Goal: Transaction & Acquisition: Purchase product/service

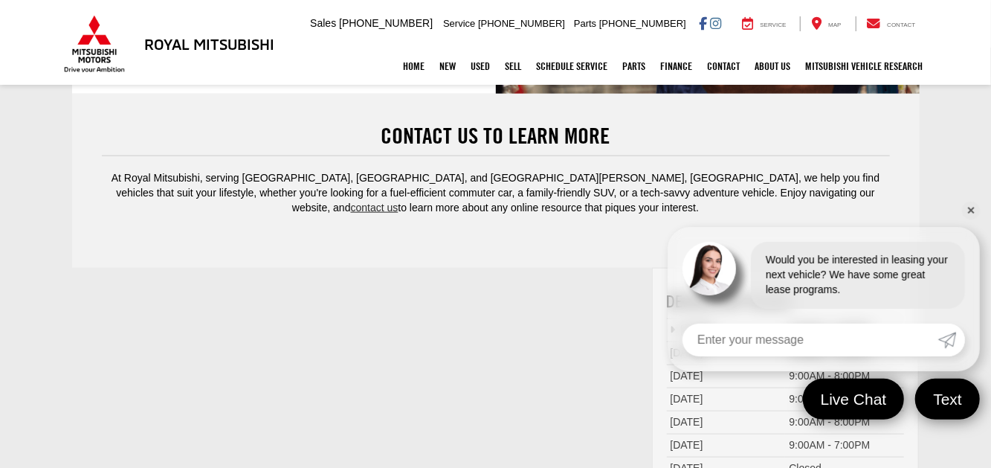
scroll to position [4089, 0]
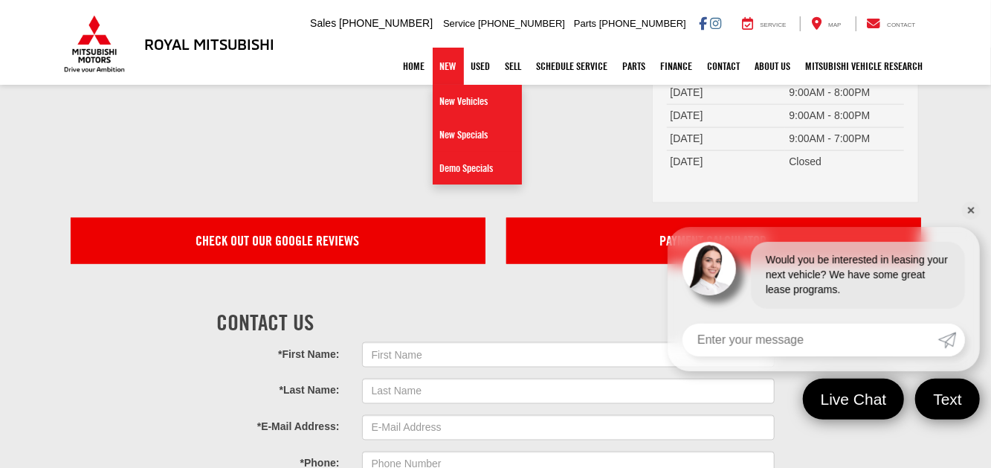
click at [448, 62] on link "New" at bounding box center [448, 66] width 31 height 37
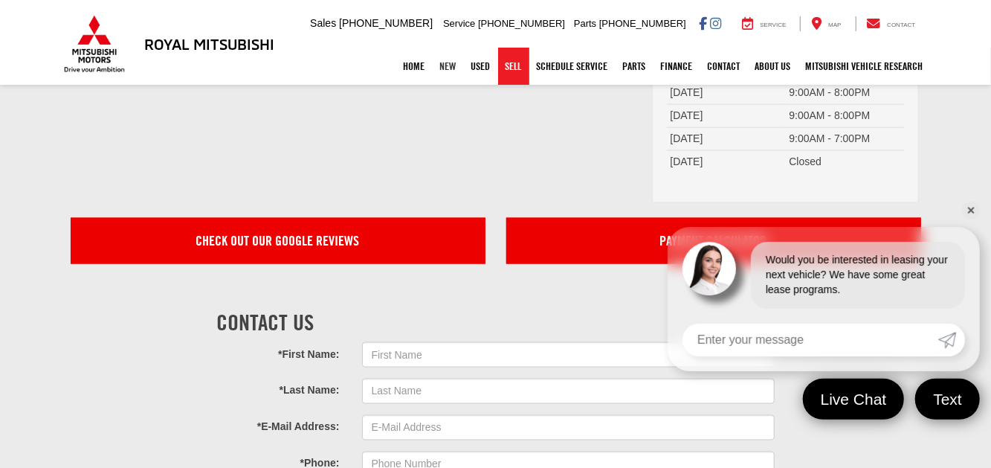
scroll to position [4398, 0]
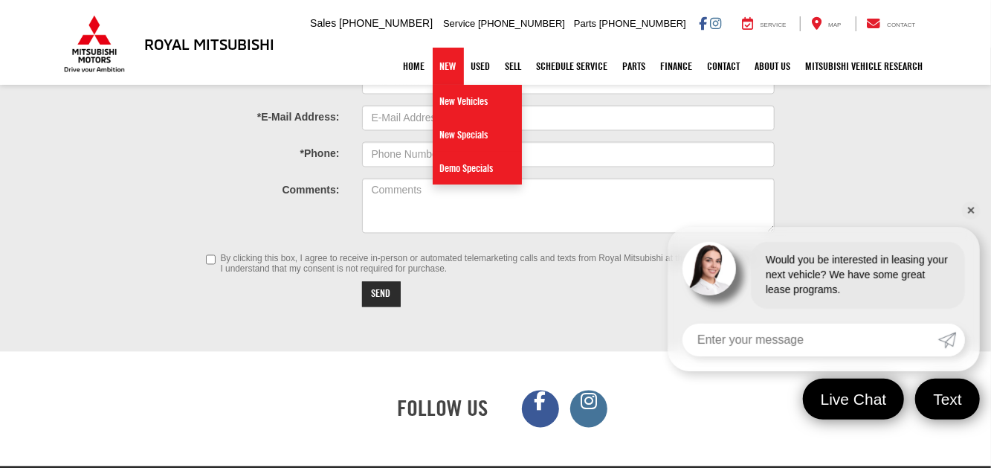
click at [450, 66] on link "New" at bounding box center [448, 66] width 31 height 37
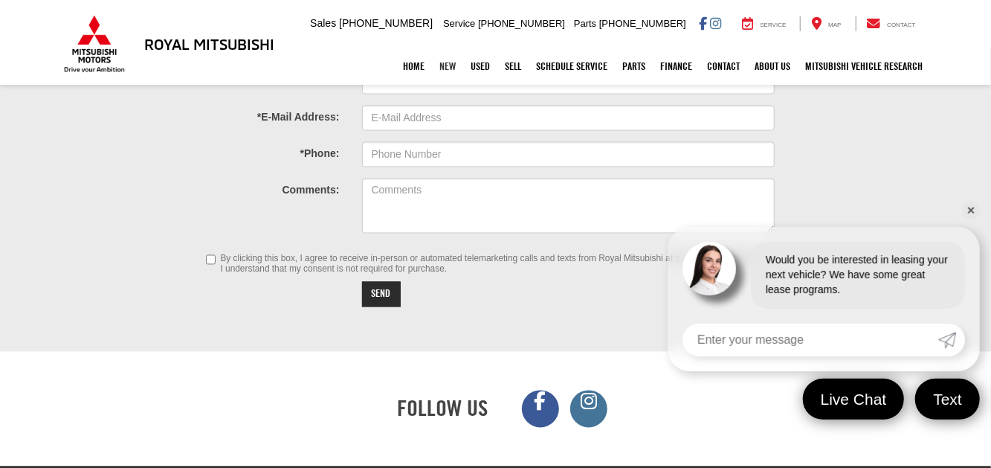
click at [450, 68] on link "New" at bounding box center [448, 66] width 31 height 37
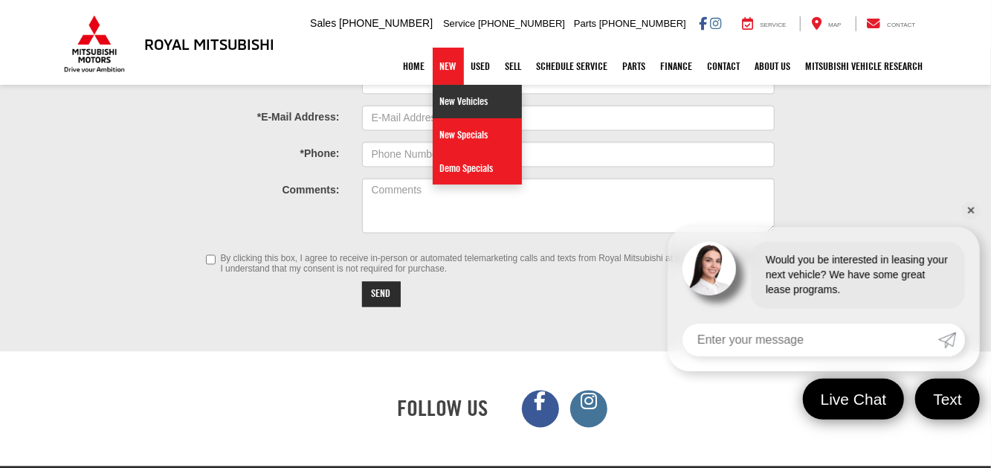
click at [447, 101] on link "New Vehicles" at bounding box center [477, 101] width 89 height 33
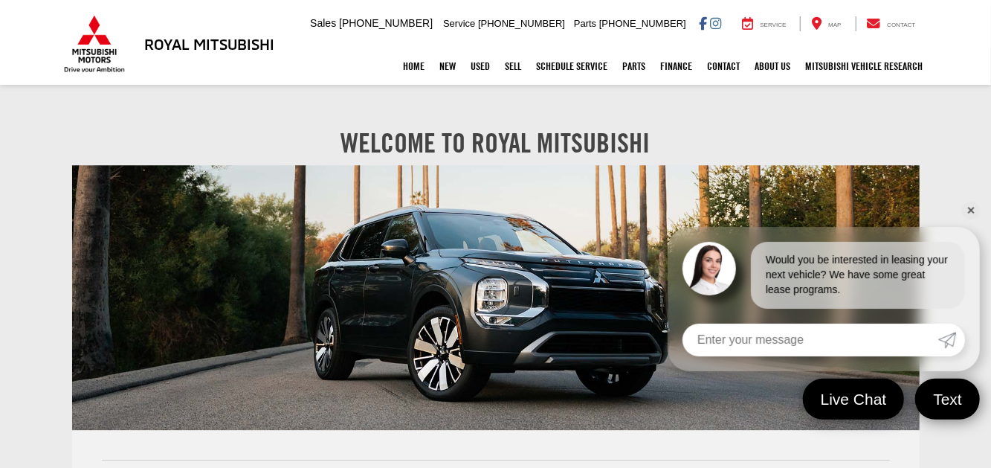
scroll to position [2391, 0]
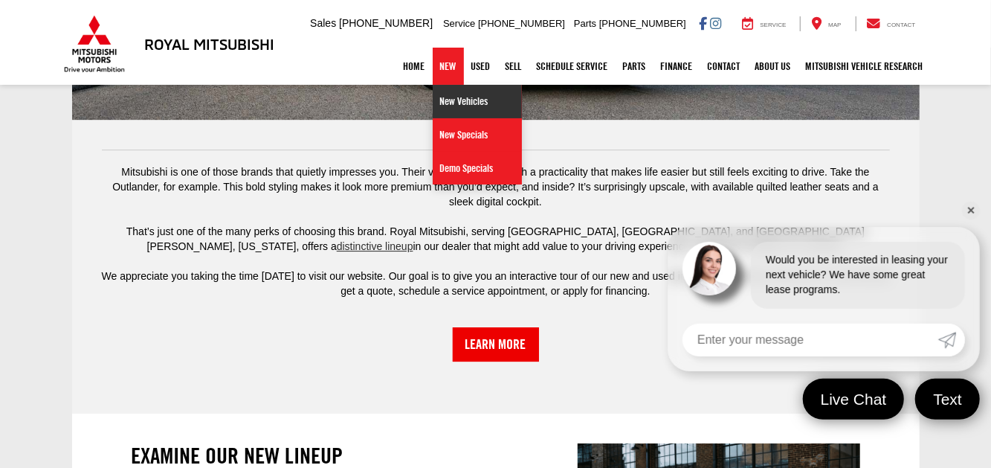
click at [452, 100] on link "New Vehicles" at bounding box center [477, 101] width 89 height 33
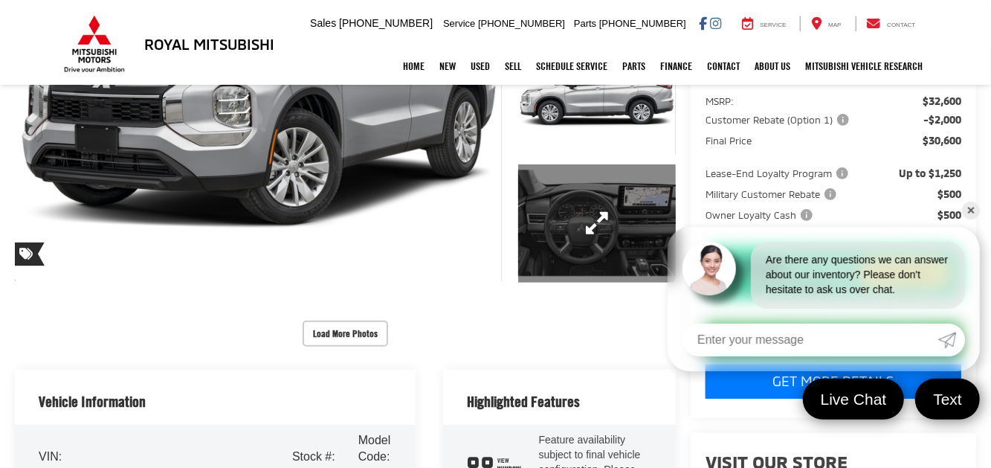
scroll to position [425, 0]
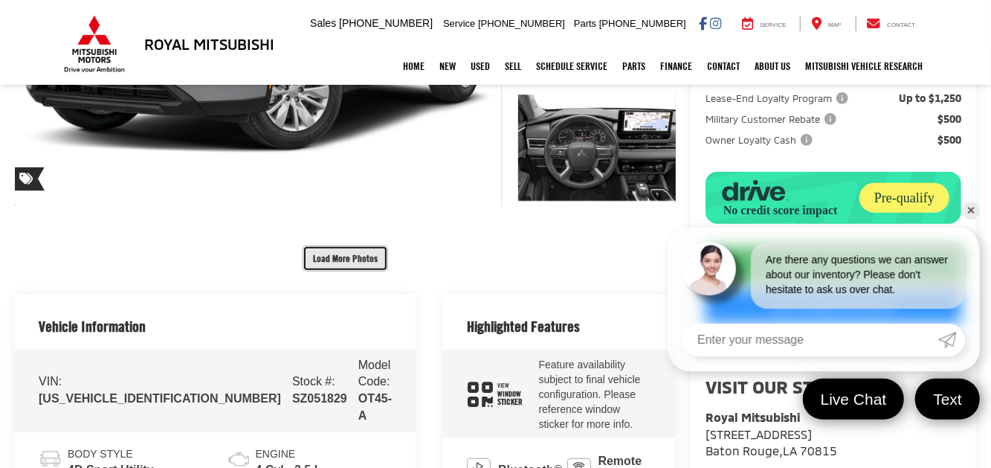
click at [342, 245] on button "Load More Photos" at bounding box center [346, 258] width 86 height 26
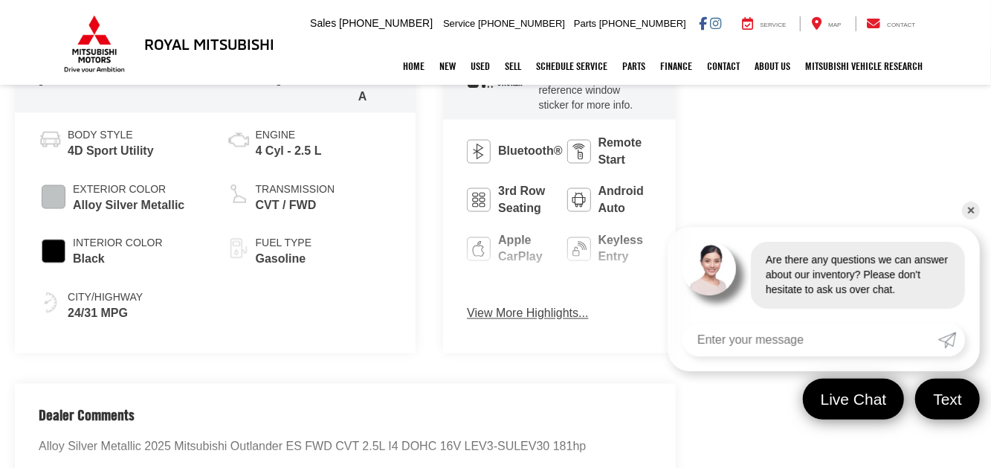
scroll to position [1164, 0]
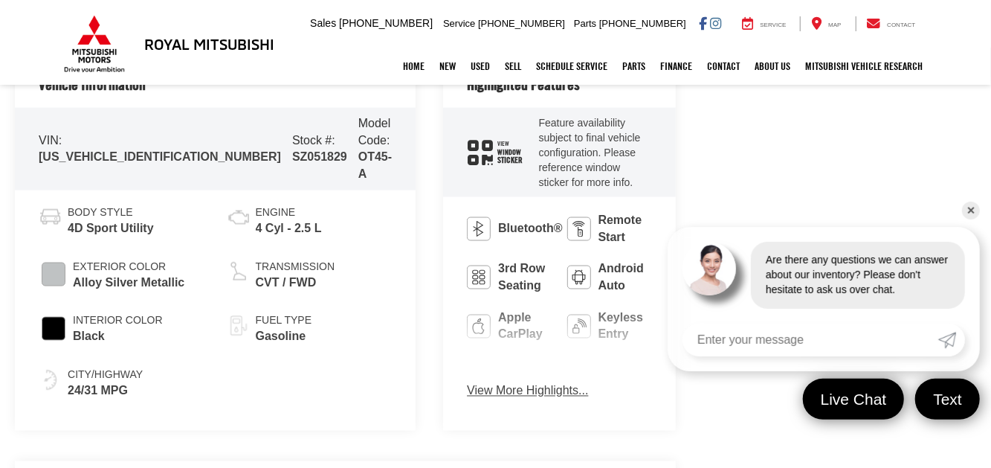
click at [467, 383] on button "View More Highlights..." at bounding box center [527, 391] width 121 height 17
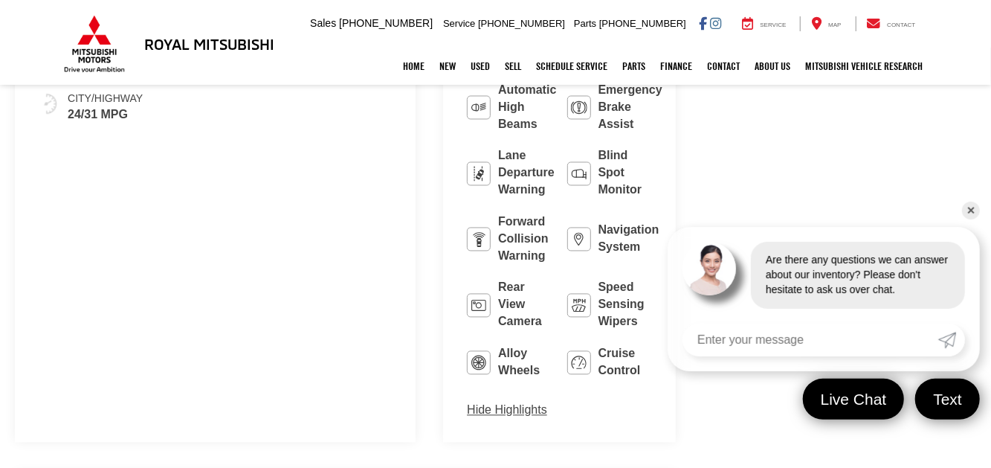
scroll to position [1462, 0]
